Goal: Task Accomplishment & Management: Use online tool/utility

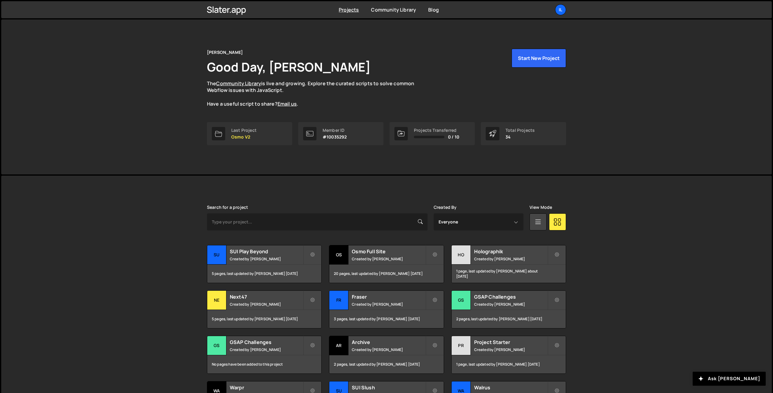
click at [165, 199] on div "Slater is designed for desktop use. Please use a larger screen to access the fu…" at bounding box center [386, 321] width 770 height 291
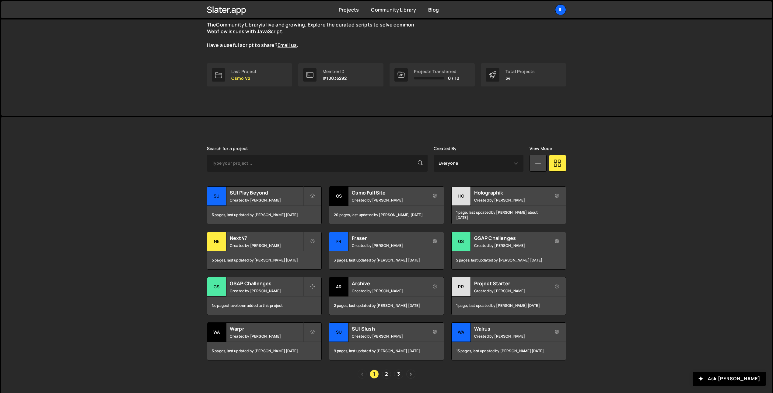
click at [140, 310] on div "Slater is designed for desktop use. Please use a larger screen to access the fu…" at bounding box center [386, 262] width 770 height 291
click at [161, 254] on div "Slater is designed for desktop use. Please use a larger screen to access the fu…" at bounding box center [386, 262] width 770 height 291
click at [129, 233] on div "Slater is designed for desktop use. Please use a larger screen to access the fu…" at bounding box center [386, 262] width 770 height 291
click at [147, 210] on div "Slater is designed for desktop use. Please use a larger screen to access the fu…" at bounding box center [386, 262] width 770 height 291
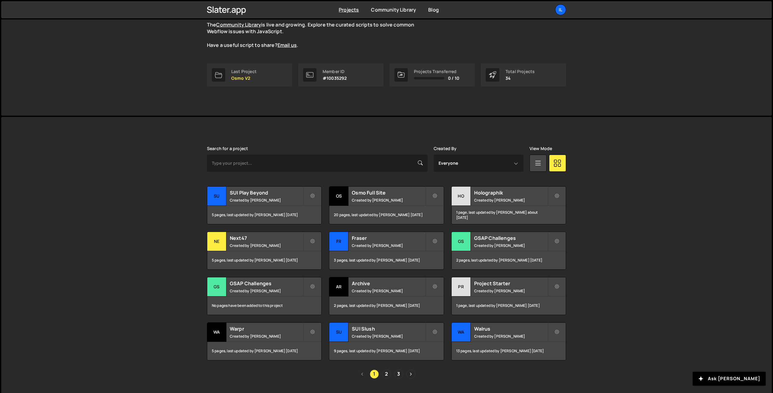
click at [143, 199] on div "Slater is designed for desktop use. Please use a larger screen to access the fu…" at bounding box center [386, 262] width 770 height 291
click at [562, 8] on div "Il" at bounding box center [560, 9] width 11 height 11
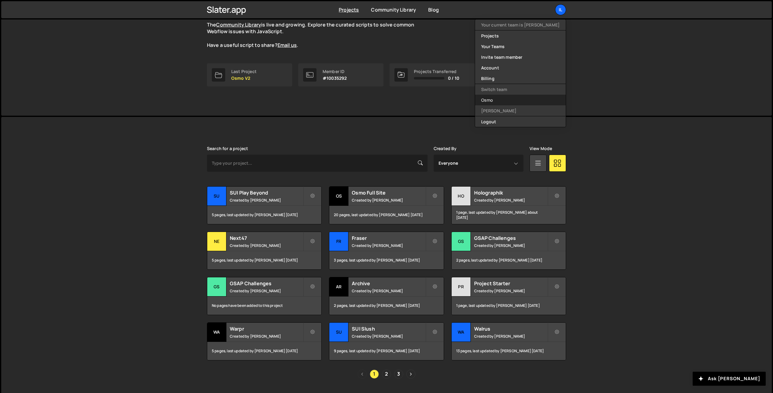
click at [521, 99] on link "Osmo" at bounding box center [520, 100] width 91 height 11
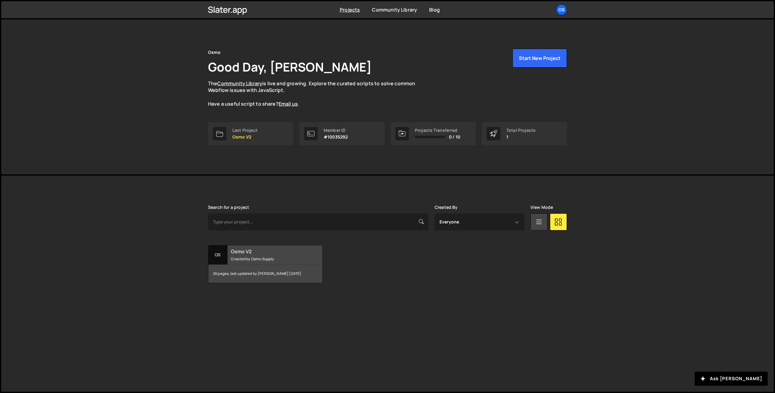
click at [239, 276] on div "26 pages, last updated by Ilja van Eck 16 days ago" at bounding box center [265, 273] width 114 height 18
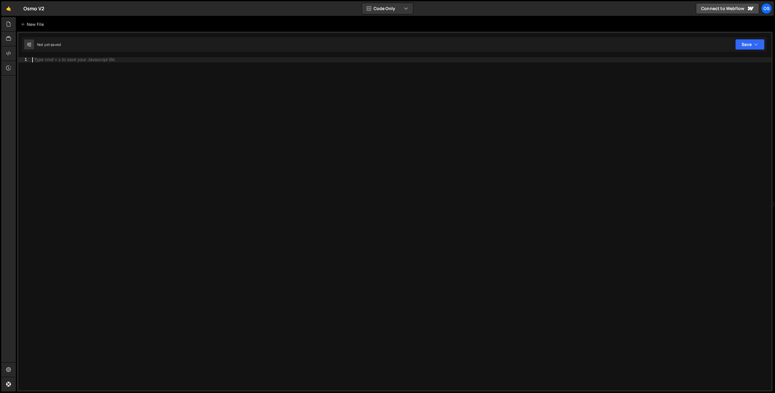
click at [132, 74] on div "Type cmd + s to save your Javascript file." at bounding box center [401, 228] width 740 height 343
click at [9, 22] on icon at bounding box center [8, 24] width 5 height 7
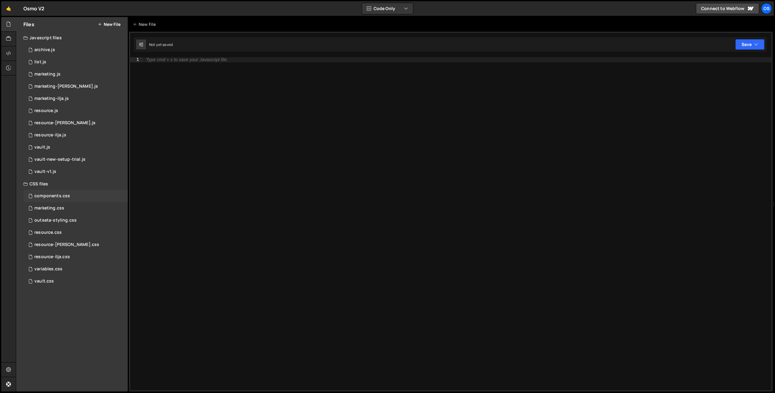
click at [68, 197] on div "components.css" at bounding box center [52, 195] width 36 height 5
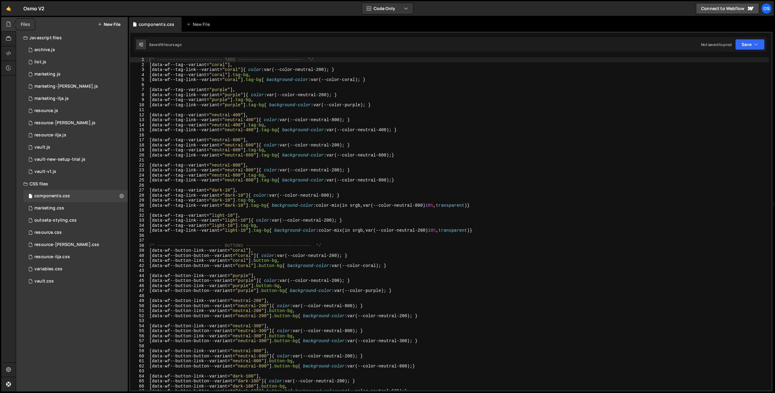
click at [8, 24] on icon at bounding box center [8, 24] width 5 height 7
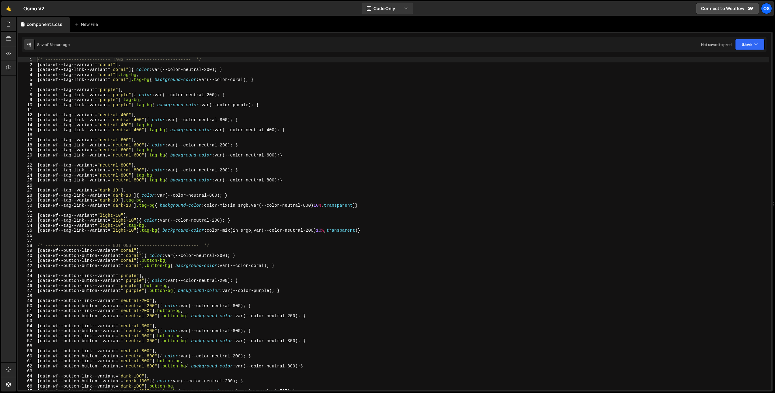
type textarea "/* ------------------------- TAGS ------------------------- */"
click at [132, 60] on div "/* ------------------------- TAGS ------------------------- */ [ data-wf--tag--…" at bounding box center [402, 228] width 733 height 343
click at [135, 242] on div "/* ------------------------- TAGS ------------------------- */ [ data-wf--tag--…" at bounding box center [402, 228] width 733 height 343
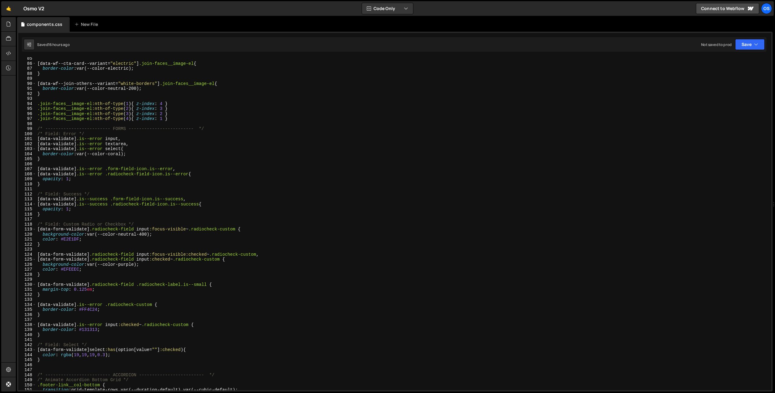
scroll to position [423, 0]
click at [65, 124] on div "[ data-wf--cta-card--variant = " electric " ] .join-faces__image-el { border-co…" at bounding box center [402, 227] width 733 height 343
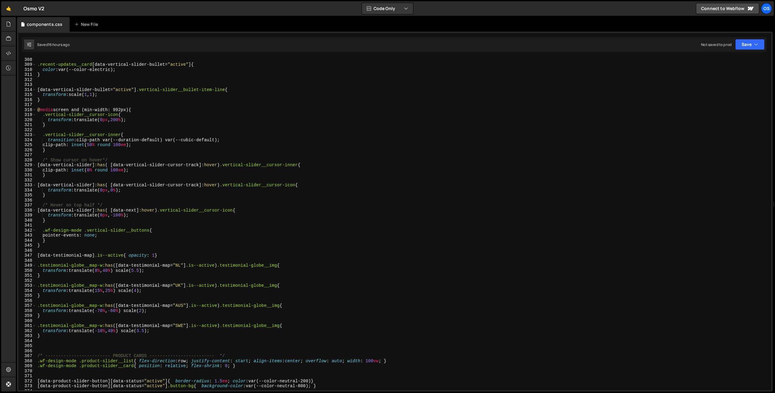
scroll to position [1496, 0]
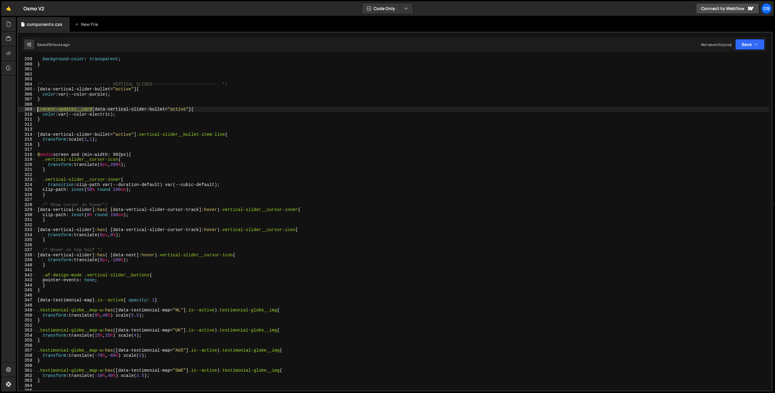
drag, startPoint x: 92, startPoint y: 109, endPoint x: 38, endPoint y: 107, distance: 54.8
click at [38, 107] on div "background-color : transparent ; } /* ------------------------- VERTICAL SLIDER…" at bounding box center [402, 228] width 733 height 343
type textarea ".recent-updates__card [data-vertical-slider-bullet="active"]{"
click at [85, 109] on div "background-color : transparent ; } /* ------------------------- VERTICAL SLIDER…" at bounding box center [402, 223] width 733 height 333
click at [12, 24] on div at bounding box center [8, 24] width 15 height 15
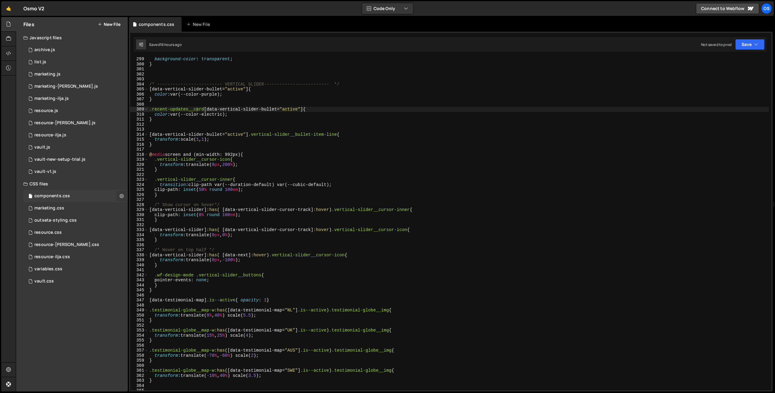
click at [122, 196] on icon at bounding box center [122, 196] width 4 height 6
click at [156, 210] on button "Edit File Settings" at bounding box center [159, 209] width 60 height 12
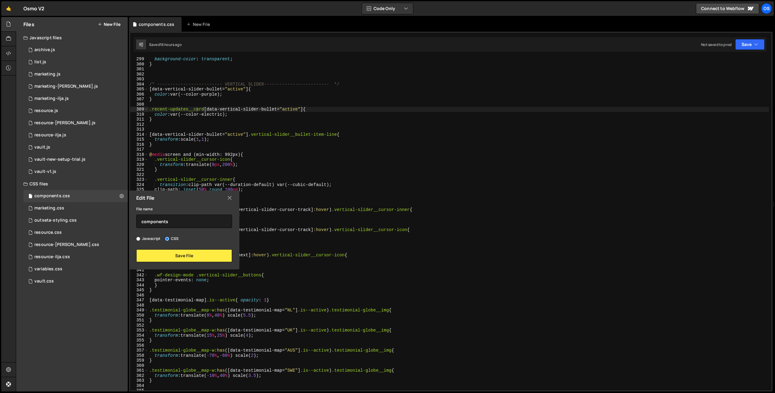
click at [173, 211] on div "File name components" at bounding box center [184, 216] width 96 height 23
click at [161, 225] on input "components" at bounding box center [184, 220] width 96 height 13
type input "variants"
click at [180, 253] on button "Save File" at bounding box center [184, 255] width 96 height 13
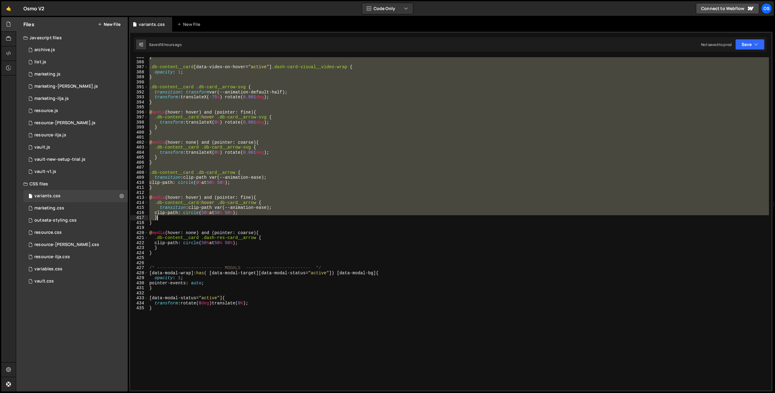
scroll to position [1944, 0]
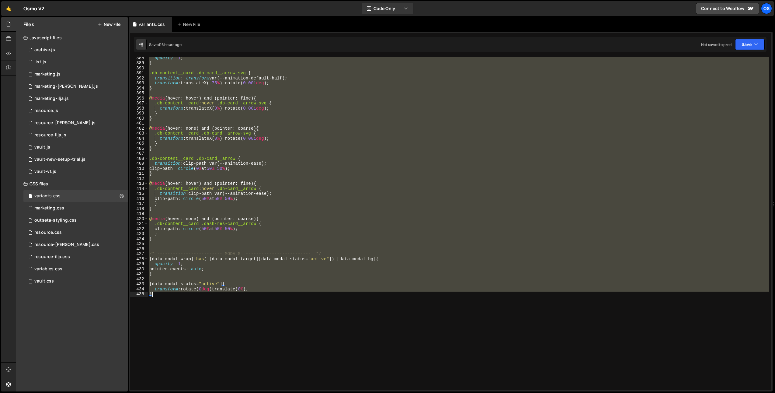
drag, startPoint x: 150, startPoint y: 162, endPoint x: 172, endPoint y: 311, distance: 150.2
click at [172, 311] on div "opacity : 1 ; } .db-content__card .db-card__arrow-svg { transition : transform …" at bounding box center [458, 226] width 621 height 343
type textarea "transform: rotate(0deg)translate(0%) ; }"
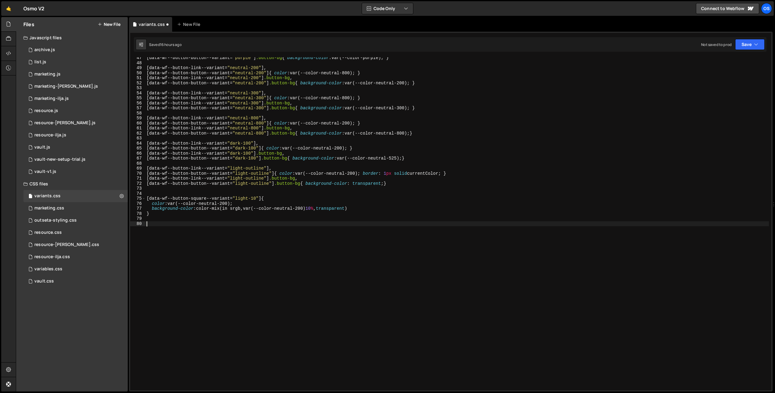
scroll to position [233, 0]
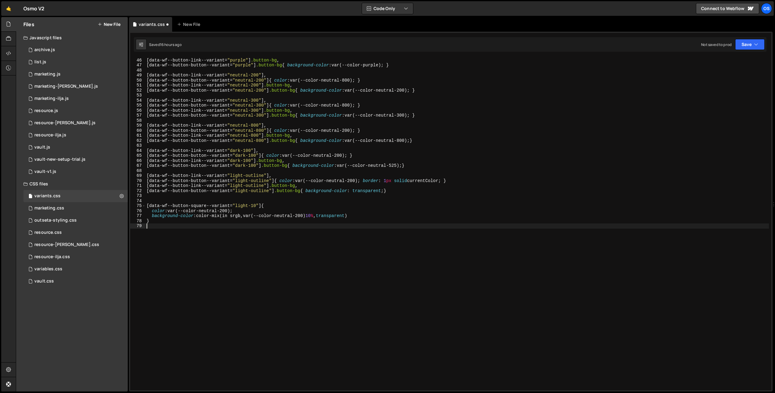
type textarea "}"
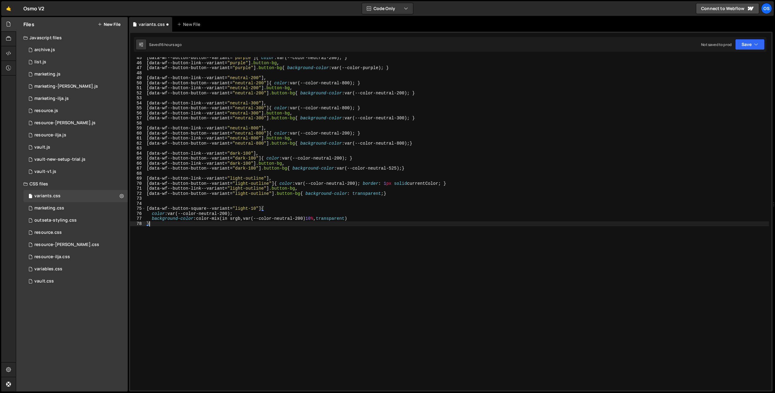
scroll to position [223, 0]
click at [83, 210] on div "marketing.css 0" at bounding box center [75, 208] width 104 height 12
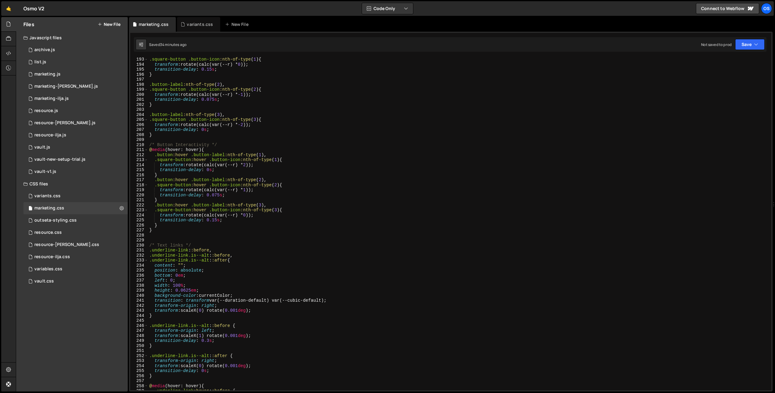
scroll to position [1211, 0]
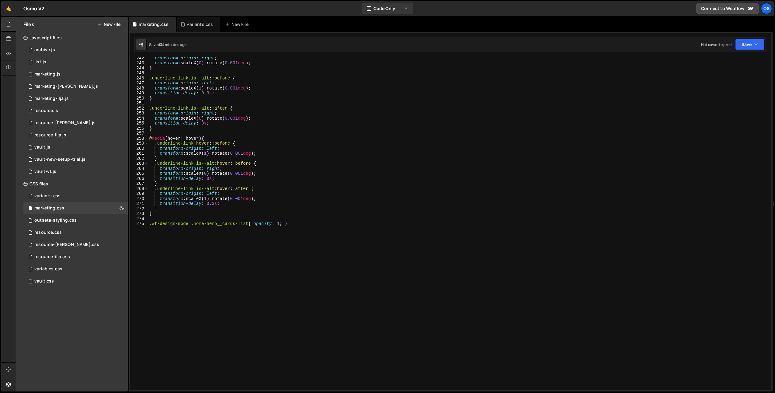
type textarea ".wf-design-mode .home-hero__cards-list{ opacity: 1; }"
click at [191, 256] on div "transform-origin : right ; transform : scaleX( 0 ) rotate( 0.001 deg ) ; } .und…" at bounding box center [458, 226] width 621 height 343
paste textarea "}"
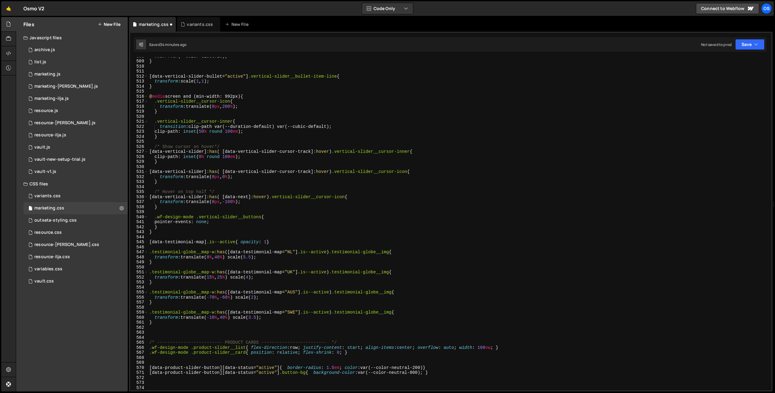
scroll to position [2473, 0]
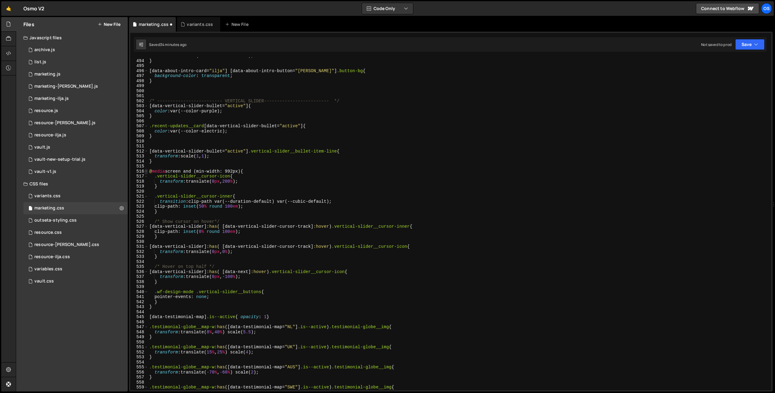
click at [147, 170] on span at bounding box center [145, 171] width 3 height 5
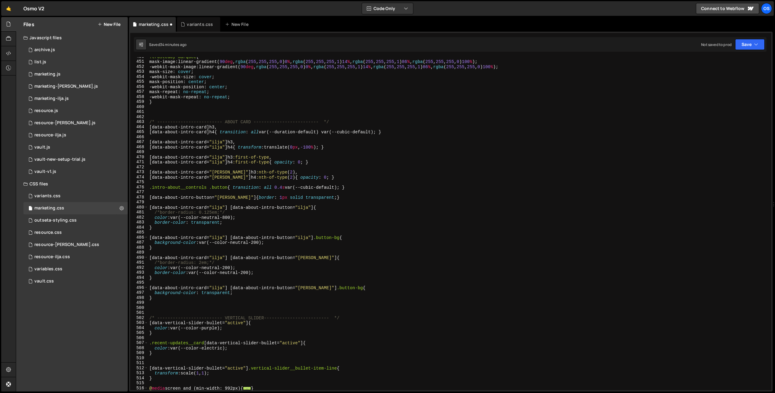
scroll to position [2256, 0]
click at [147, 207] on span at bounding box center [145, 207] width 3 height 5
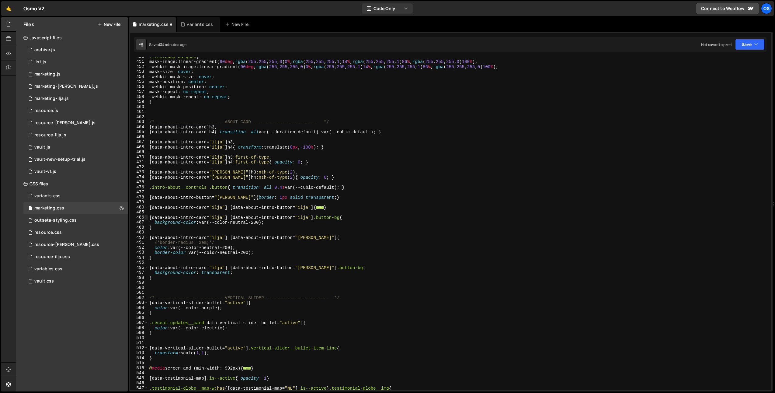
click at [145, 217] on span at bounding box center [145, 217] width 3 height 5
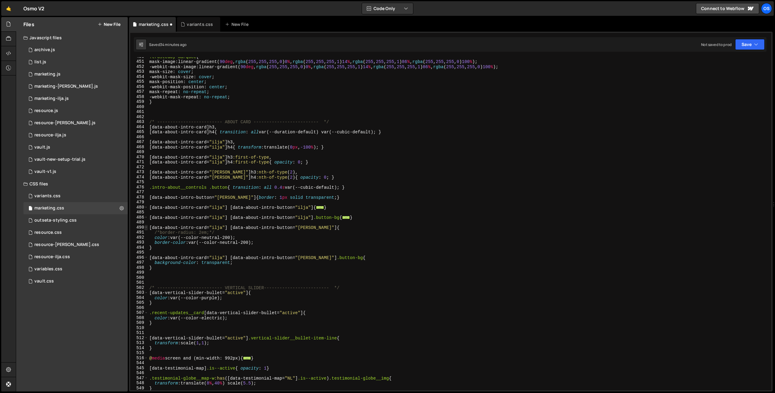
click at [145, 225] on span at bounding box center [145, 227] width 3 height 5
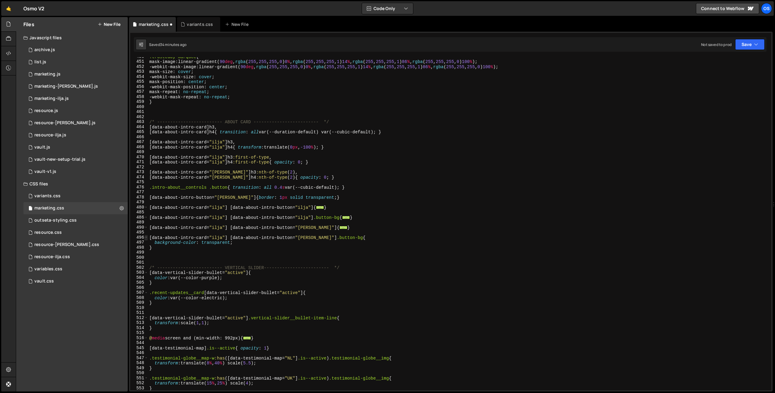
click at [145, 236] on span at bounding box center [145, 237] width 3 height 5
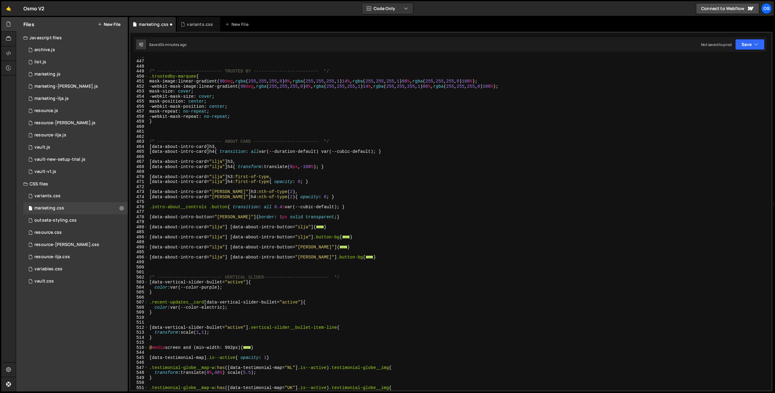
scroll to position [2214, 0]
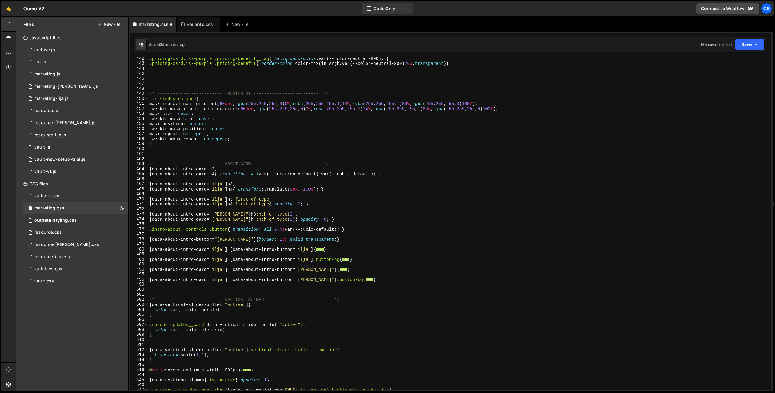
click at [229, 230] on div ".pricing-card.is--purple .pricing-benefit__tag { background-color : var(--color…" at bounding box center [458, 227] width 621 height 343
type textarea ".intro-about__controls .button{ transition: all 0.4s var(--cubic-default); }"
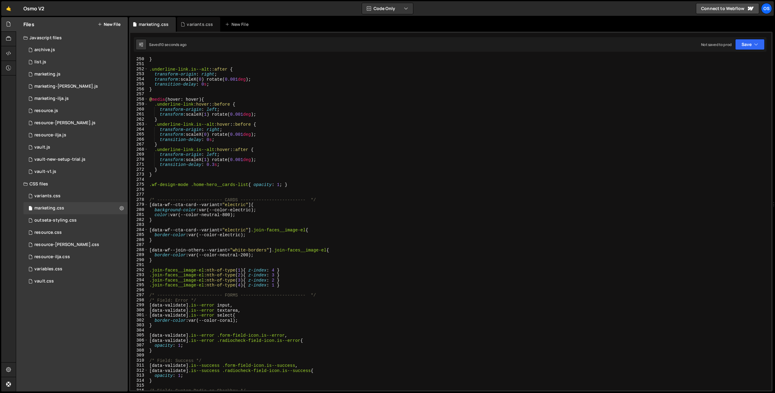
scroll to position [1250, 0]
click at [169, 285] on div "} .underline-link.is--alt : :after { transform-origin : right ; transform : sca…" at bounding box center [458, 228] width 621 height 343
type textarea ".join-faces__image-el:nth-of-type(4){ z-index: 1 }"
click at [169, 287] on div "} .underline-link.is--alt : :after { transform-origin : right ; transform : sca…" at bounding box center [458, 228] width 621 height 343
click at [169, 290] on div "} .underline-link.is--alt : :after { transform-origin : right ; transform : sca…" at bounding box center [458, 228] width 621 height 343
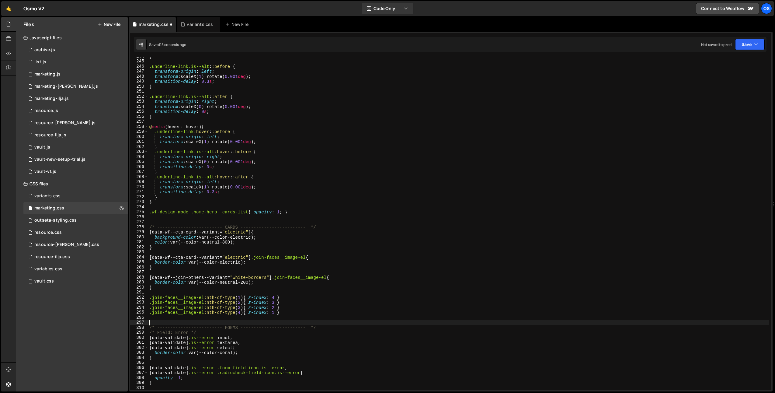
scroll to position [1189, 0]
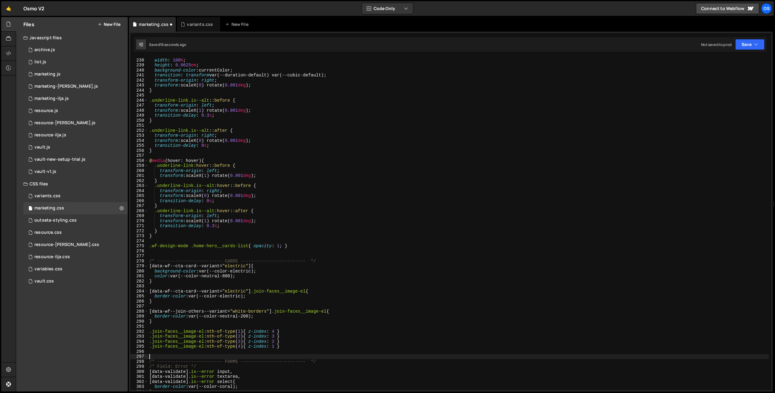
click at [169, 250] on div "left : 0 ; width : 100 % ; height : 0.0625 em ; background-color : currentColor…" at bounding box center [458, 224] width 621 height 343
drag, startPoint x: 154, startPoint y: 247, endPoint x: 243, endPoint y: 248, distance: 89.4
click at [243, 248] on div "left : 0 ; width : 100 % ; height : 0.0625 em ; background-color : currentColor…" at bounding box center [458, 224] width 621 height 343
click at [245, 247] on div "left : 0 ; width : 100 % ; height : 0.0625 em ; background-color : currentColor…" at bounding box center [458, 224] width 621 height 343
drag, startPoint x: 249, startPoint y: 246, endPoint x: 194, endPoint y: 246, distance: 54.8
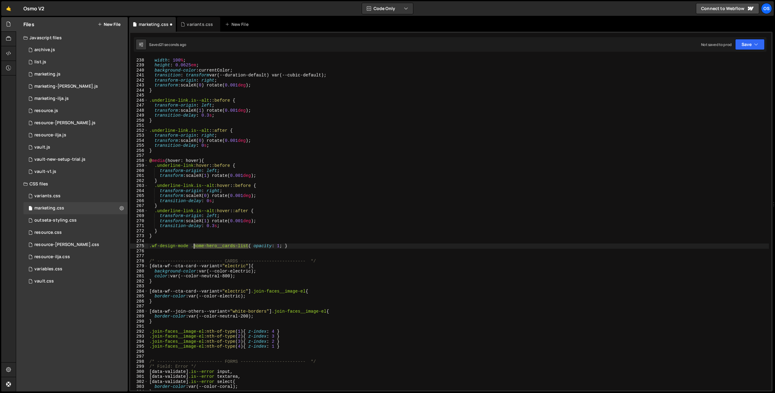
click at [194, 246] on div "left : 0 ; width : 100 % ; height : 0.0625 em ; background-color : currentColor…" at bounding box center [458, 224] width 621 height 343
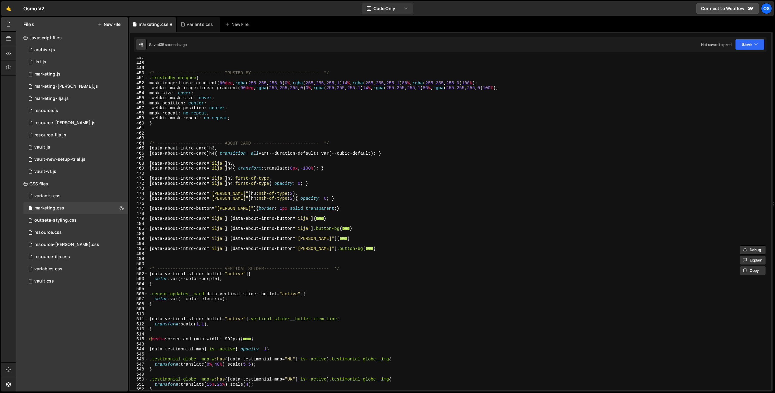
scroll to position [2318, 0]
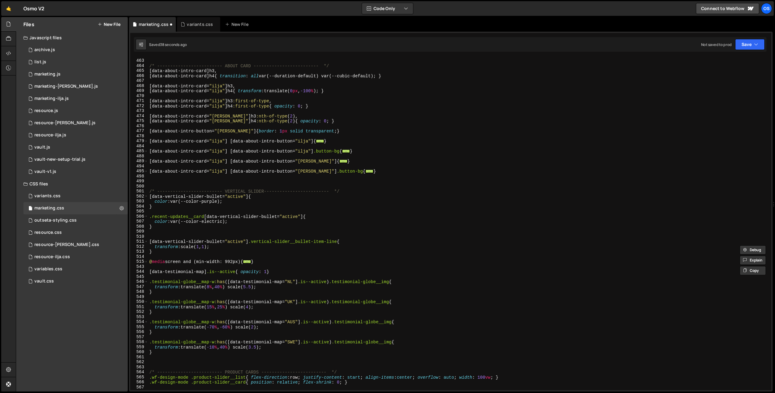
type textarea ".wf-design-mode .home-hero__cards-list{ opacity: 1; }"
click at [188, 236] on div "/* ------------------------- ABOUT CARD ------------------------- */ [ data-abo…" at bounding box center [458, 224] width 621 height 343
drag, startPoint x: 204, startPoint y: 218, endPoint x: 152, endPoint y: 217, distance: 52.0
click at [152, 217] on div "/* ------------------------- ABOUT CARD ------------------------- */ [ data-abo…" at bounding box center [458, 224] width 621 height 343
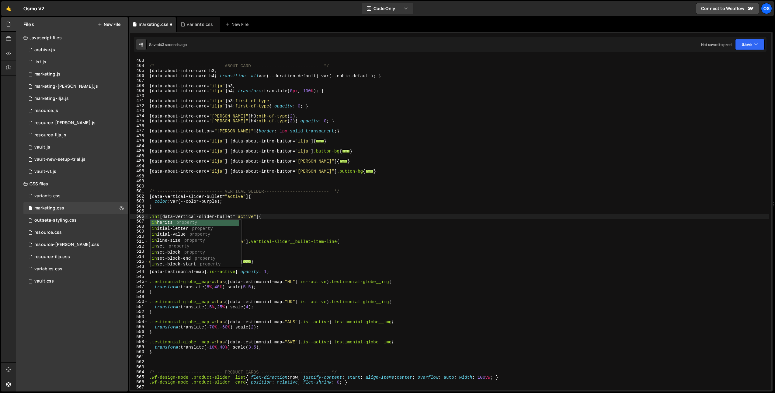
scroll to position [0, 1]
click at [261, 202] on div "/* ------------------------- ABOUT CARD ------------------------- */ [ data-abo…" at bounding box center [458, 224] width 621 height 343
click at [294, 214] on div "/* ------------------------- ABOUT CARD ------------------------- */ [ data-abo…" at bounding box center [458, 224] width 621 height 343
type textarea ".intro [data-vertical-slider-bullet="active"]{"
click at [79, 74] on div "0 marketing.js 0" at bounding box center [75, 74] width 104 height 12
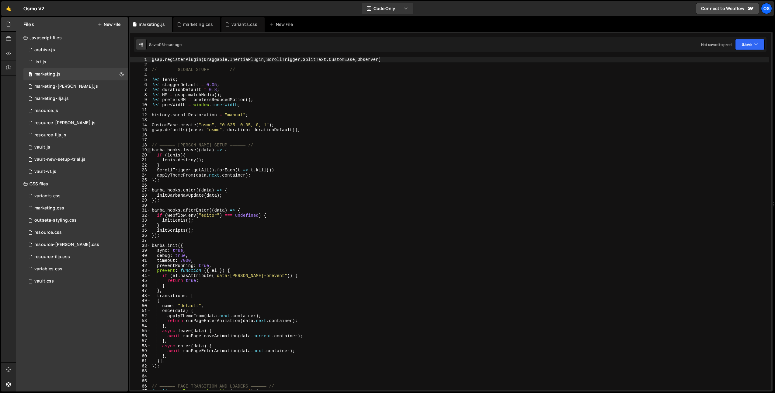
click at [149, 149] on span at bounding box center [148, 150] width 3 height 5
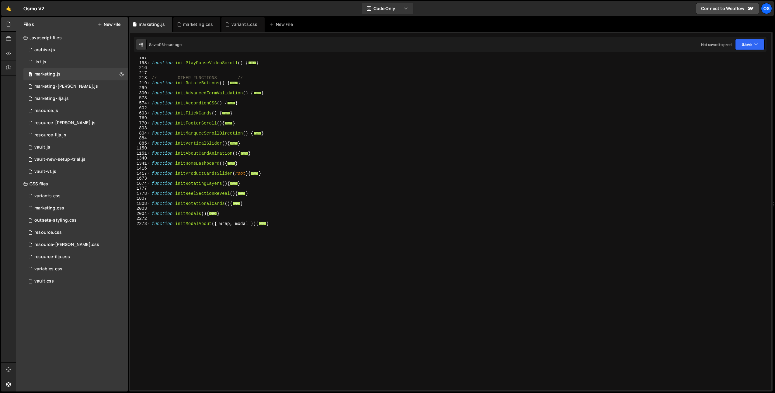
scroll to position [263, 0]
click at [151, 155] on div "function initPlayPauseVideoScroll ( ) { ... } // —————— OTHER FUNCTIONS —————— …" at bounding box center [460, 226] width 618 height 343
click at [147, 152] on span at bounding box center [148, 153] width 3 height 5
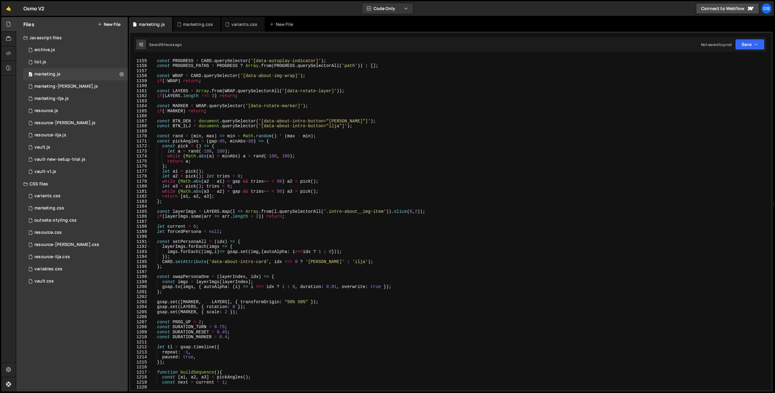
scroll to position [375, 0]
drag, startPoint x: 327, startPoint y: 213, endPoint x: 385, endPoint y: 214, distance: 58.1
click at [384, 213] on div "const PROGRESS = CARD . querySelector ( '[data-autoplay-indicator]' ) ; const P…" at bounding box center [460, 224] width 618 height 343
click at [357, 195] on div "const PROGRESS = CARD . querySelector ( '[data-autoplay-indicator]' ) ; const P…" at bounding box center [460, 224] width 618 height 343
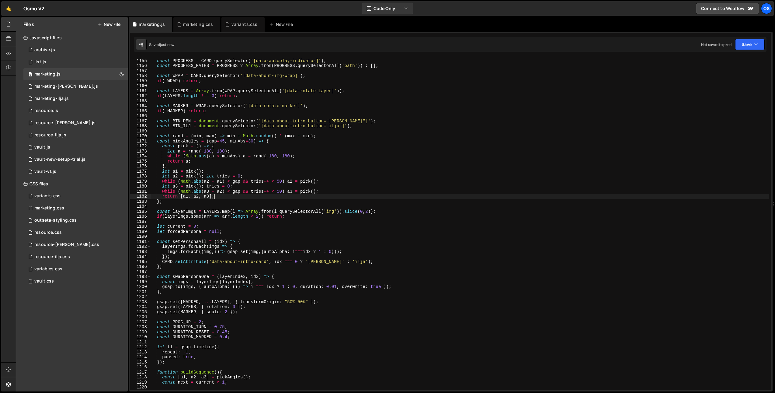
type textarea "return [a1, a2, a3];"
click at [195, 26] on div "marketing.css" at bounding box center [198, 24] width 30 height 6
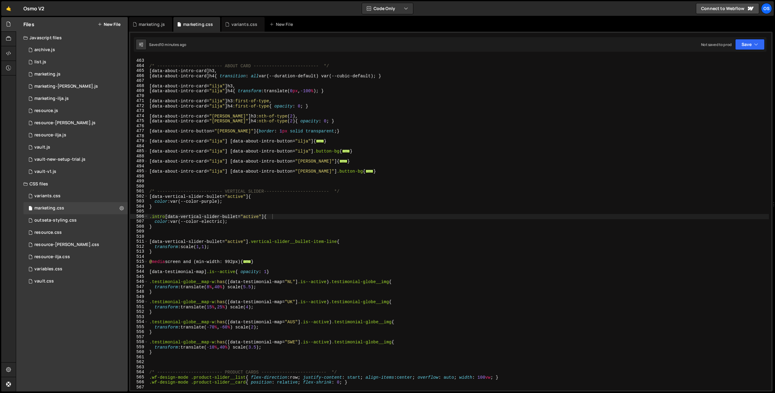
type textarea "[data-about-intro-card="dennis"] h4:nth-of-type(2){ opacity: 0; }"
click at [269, 121] on div "/* ------------------------- ABOUT CARD ------------------------- */ [ data-abo…" at bounding box center [458, 224] width 621 height 343
click at [745, 62] on span "​" at bounding box center [745, 62] width 9 height 9
click at [711, 64] on input "info__li-title" at bounding box center [694, 62] width 76 height 9
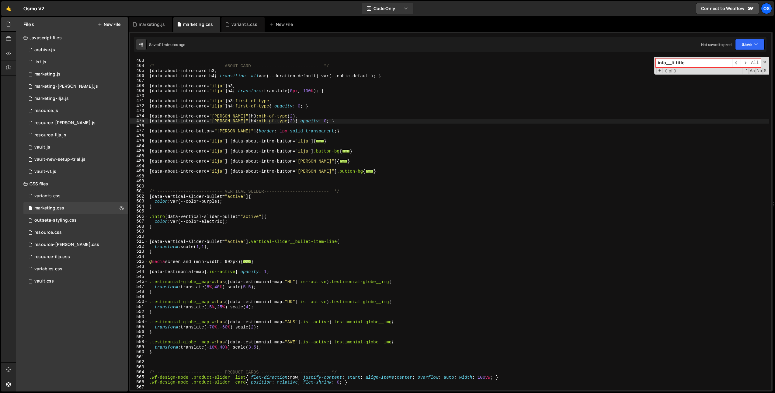
click at [694, 65] on input "info__li-title" at bounding box center [694, 62] width 76 height 9
drag, startPoint x: 688, startPoint y: 64, endPoint x: 665, endPoint y: 65, distance: 22.8
click at [665, 65] on input "info__li-title" at bounding box center [694, 62] width 76 height 9
type input "info-col"
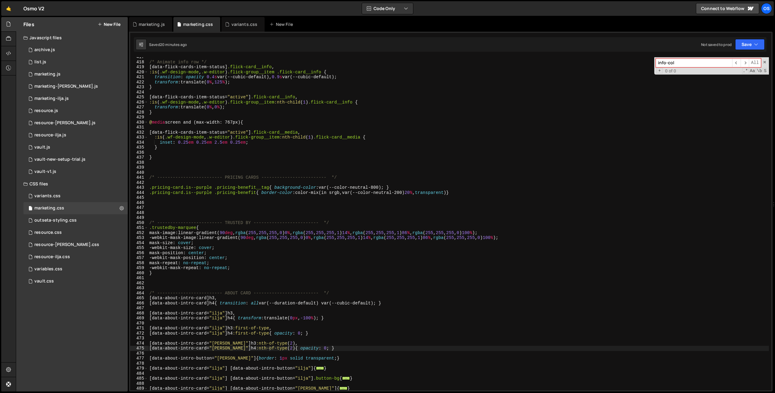
scroll to position [2128, 0]
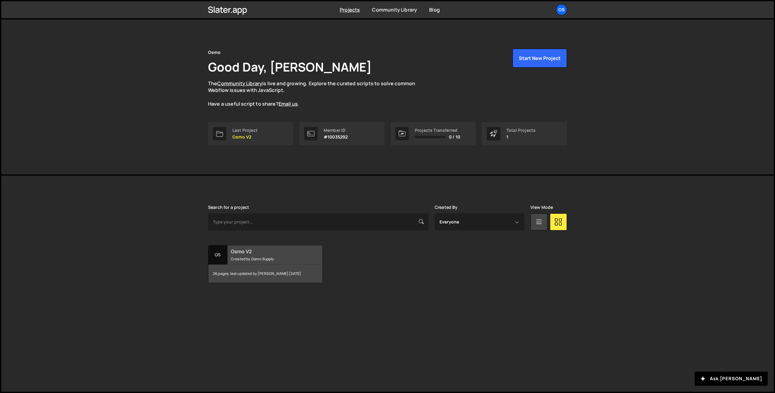
click at [241, 259] on small "Created by Osmo Supply" at bounding box center [267, 258] width 73 height 5
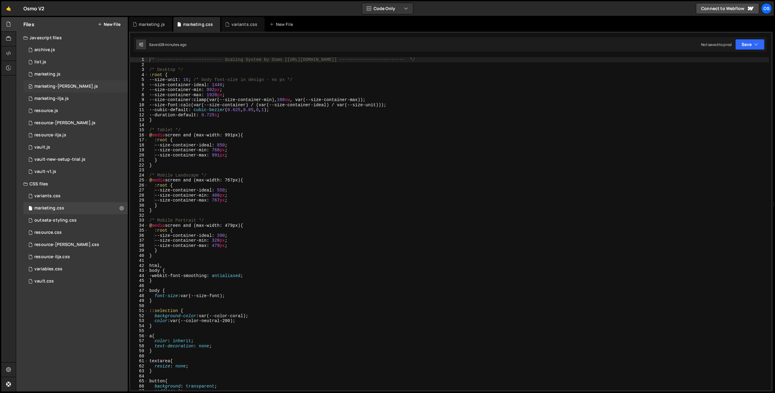
click at [76, 86] on div "0 marketing-dennis.js 0" at bounding box center [75, 86] width 104 height 12
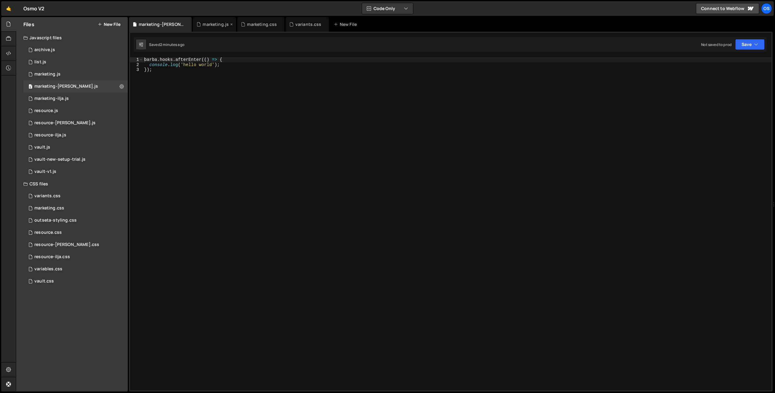
click at [213, 23] on div "marketing.js" at bounding box center [216, 24] width 26 height 6
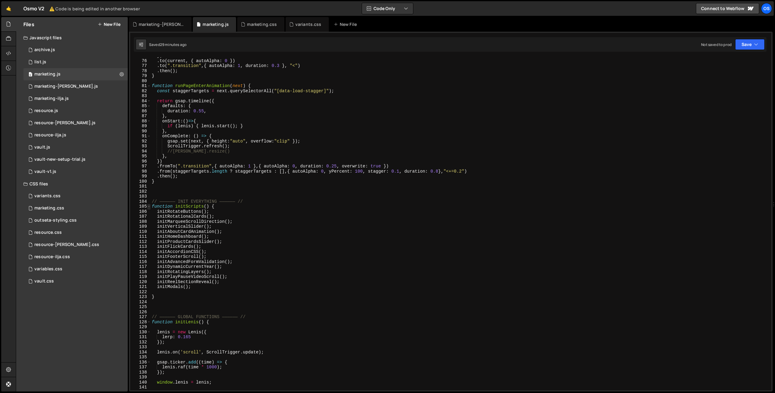
type textarea "return [a1, a2, a3];"
click at [149, 206] on span at bounding box center [148, 206] width 3 height 5
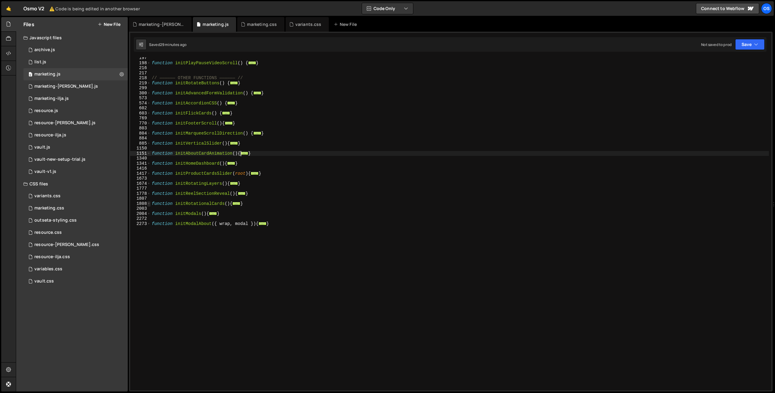
click at [150, 203] on span at bounding box center [148, 203] width 3 height 5
